Goal: Transaction & Acquisition: Purchase product/service

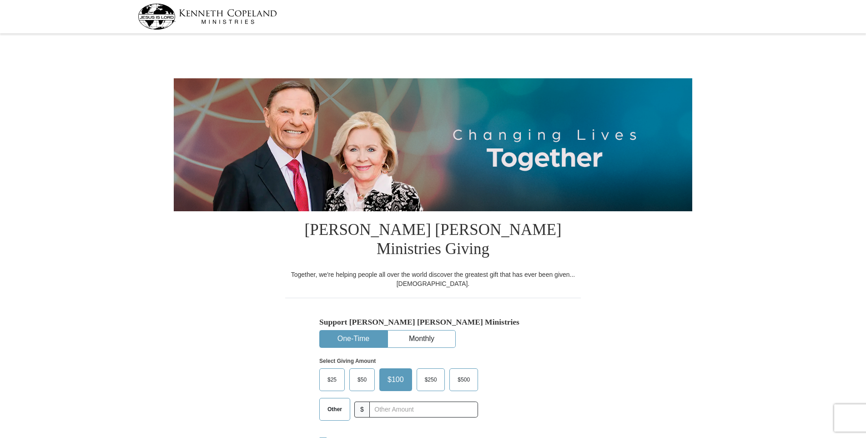
select select "GA"
drag, startPoint x: 328, startPoint y: 389, endPoint x: 341, endPoint y: 391, distance: 13.4
click at [333, 402] on span "Other" at bounding box center [335, 409] width 24 height 14
drag, startPoint x: 341, startPoint y: 391, endPoint x: 337, endPoint y: 389, distance: 4.7
click at [337, 402] on span "Other" at bounding box center [335, 409] width 24 height 14
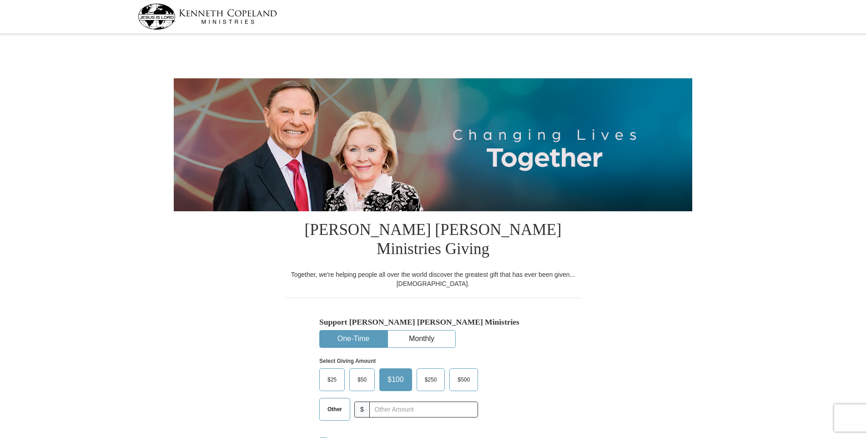
click at [0, 0] on input "Other" at bounding box center [0, 0] width 0 height 0
click at [378, 401] on input "text" at bounding box center [423, 409] width 101 height 16
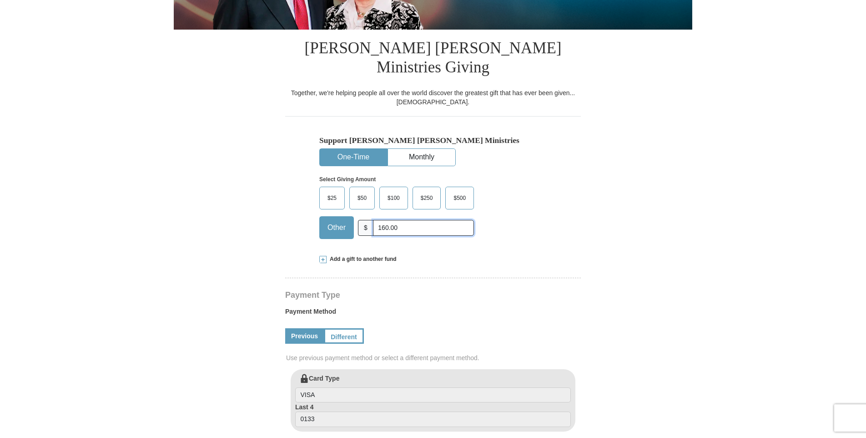
scroll to position [182, 0]
type input "1"
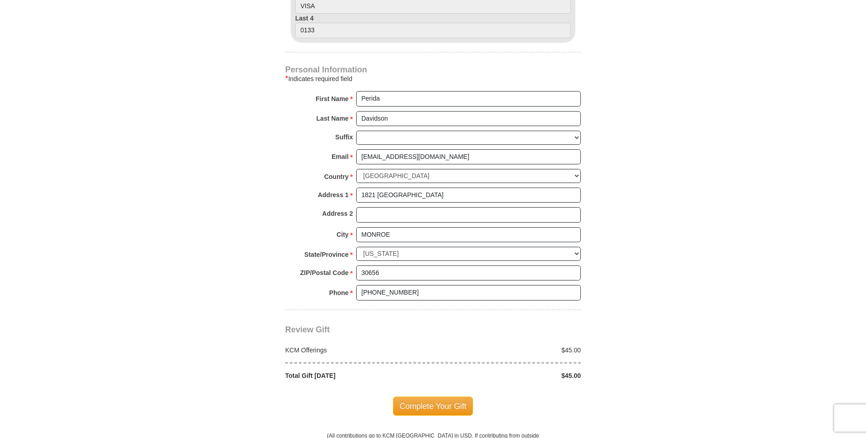
scroll to position [591, 0]
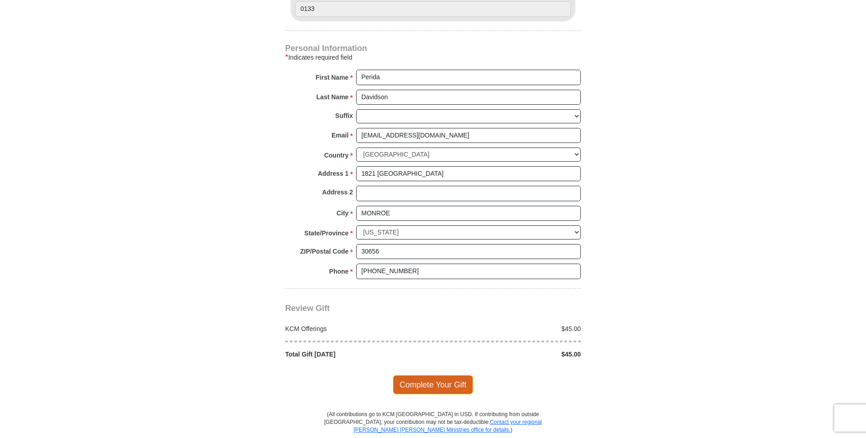
type input "45.00"
click at [418, 375] on span "Complete Your Gift" at bounding box center [433, 384] width 81 height 19
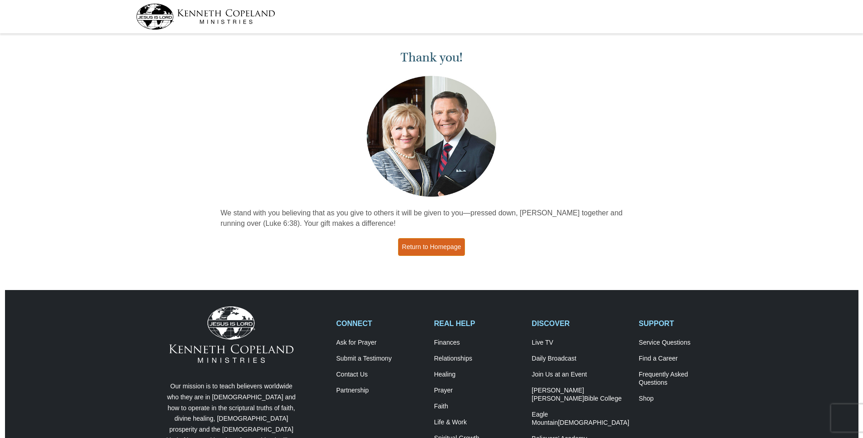
click at [436, 247] on link "Return to Homepage" at bounding box center [431, 247] width 67 height 18
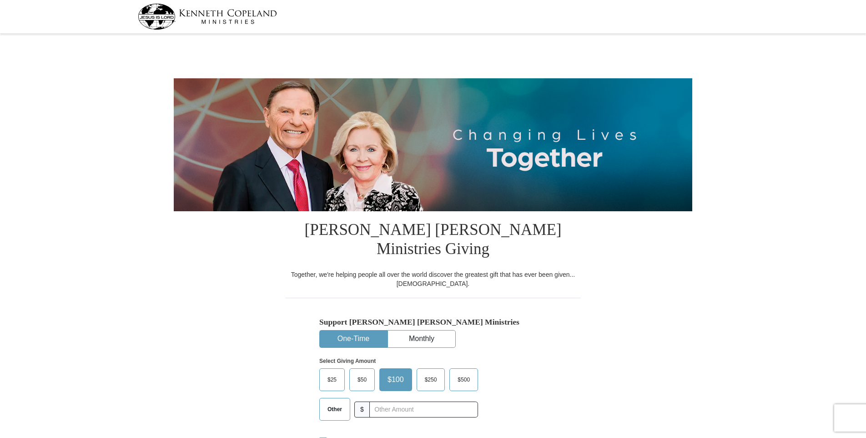
select select "GA"
click at [336, 402] on span "Other" at bounding box center [335, 409] width 24 height 14
click at [0, 0] on input "Other" at bounding box center [0, 0] width 0 height 0
click at [378, 401] on input "text" at bounding box center [423, 409] width 101 height 16
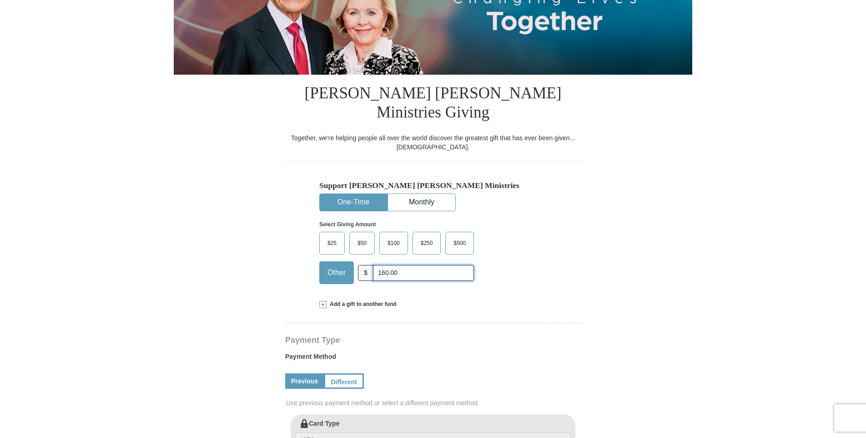
scroll to position [182, 0]
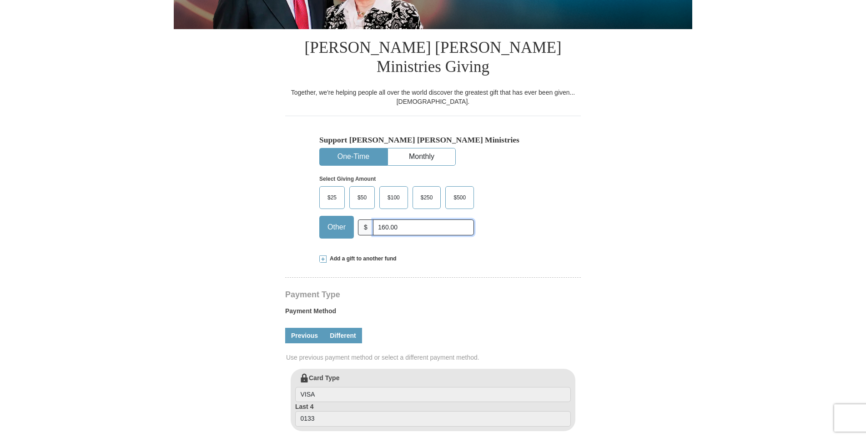
type input "160.00"
click at [335, 328] on link "Different" at bounding box center [343, 335] width 38 height 15
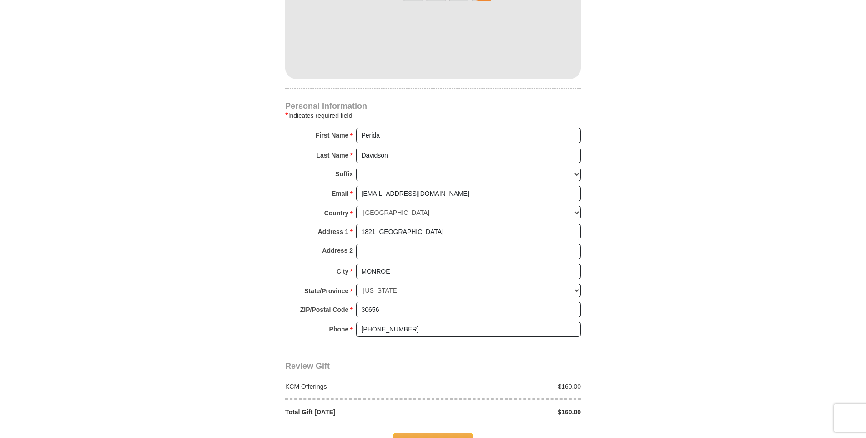
scroll to position [637, 0]
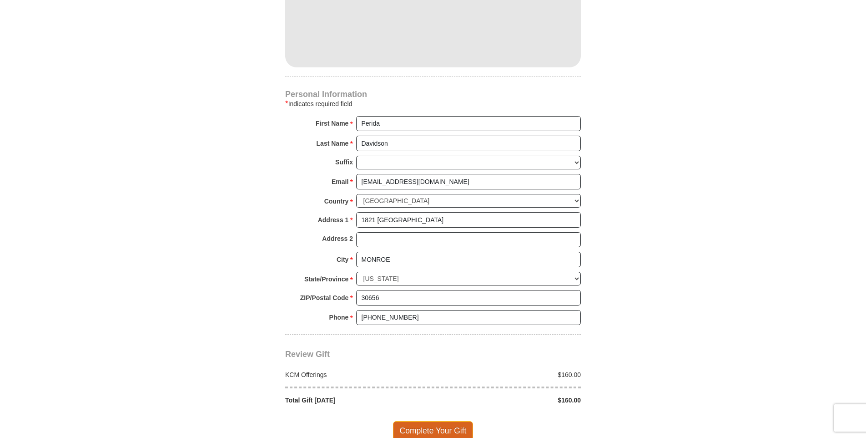
click at [415, 421] on span "Complete Your Gift" at bounding box center [433, 430] width 81 height 19
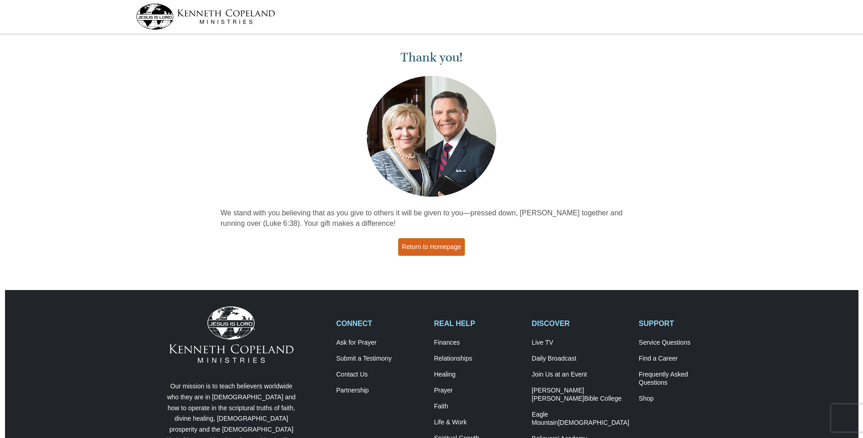
click at [444, 247] on link "Return to Homepage" at bounding box center [431, 247] width 67 height 18
